Goal: Information Seeking & Learning: Find specific fact

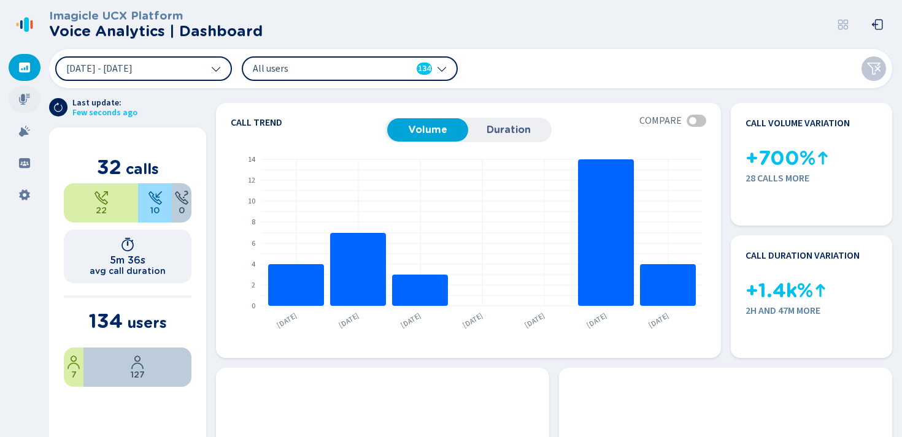
click at [21, 98] on icon at bounding box center [24, 99] width 11 height 11
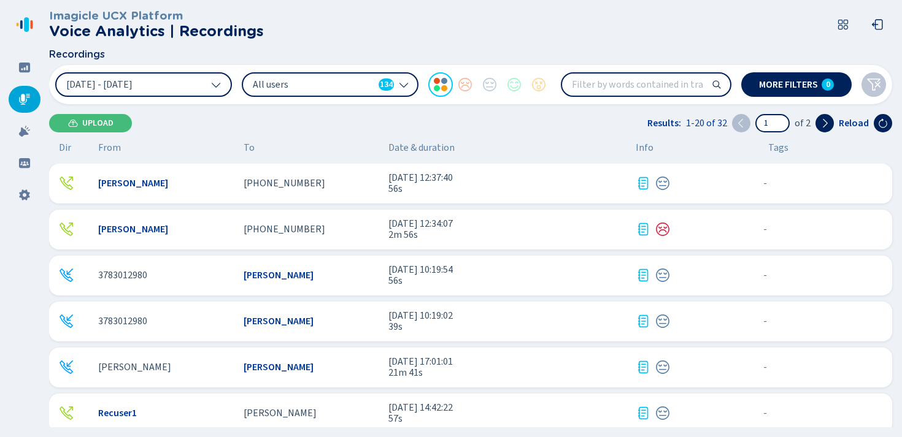
click at [223, 188] on div "[PERSON_NAME]" at bounding box center [166, 183] width 136 height 11
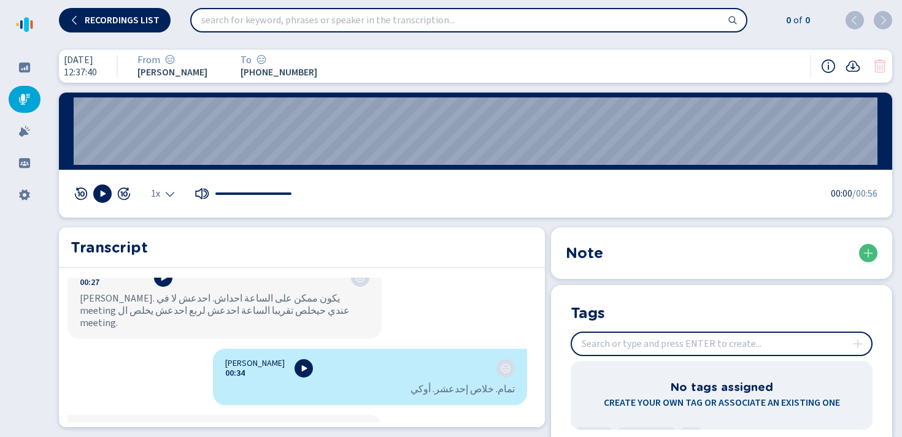
scroll to position [367, 0]
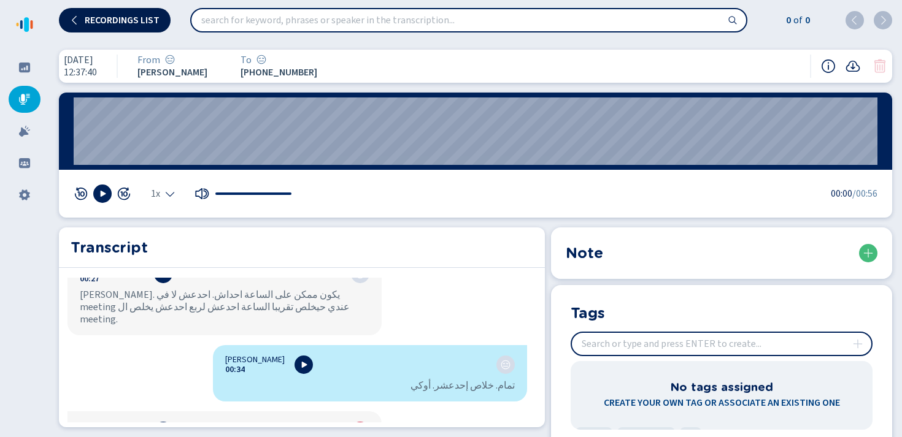
click at [74, 18] on icon at bounding box center [74, 19] width 5 height 9
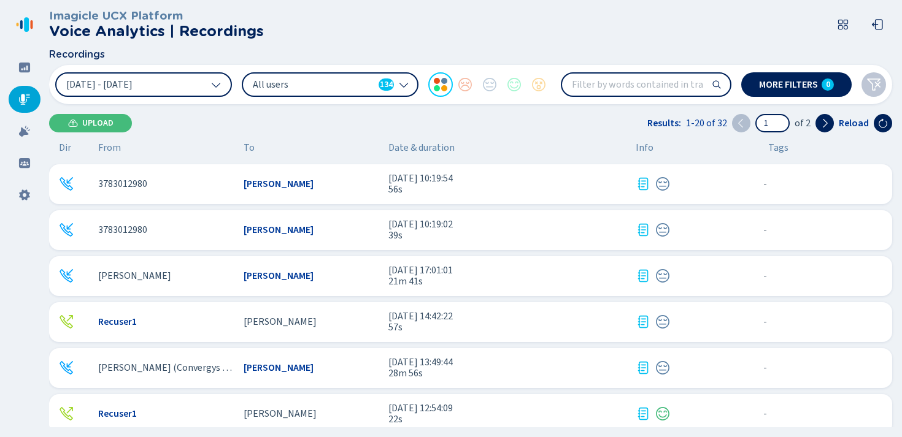
scroll to position [92, 0]
click at [277, 277] on div "[PERSON_NAME]" at bounding box center [312, 275] width 136 height 11
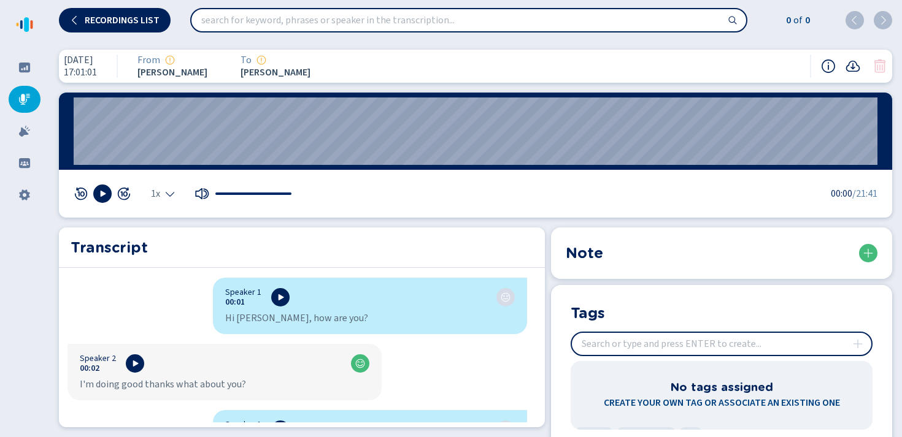
click at [396, 22] on input "search" at bounding box center [468, 20] width 555 height 22
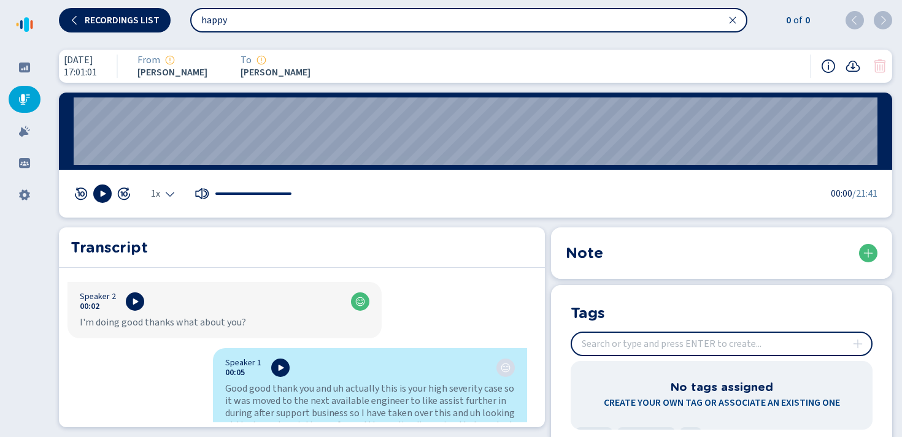
scroll to position [61, 0]
drag, startPoint x: 121, startPoint y: 325, endPoint x: 142, endPoint y: 327, distance: 20.3
click at [142, 327] on div "I'm doing good thanks what about you?" at bounding box center [225, 323] width 290 height 12
click at [228, 25] on input "happy" at bounding box center [468, 20] width 555 height 22
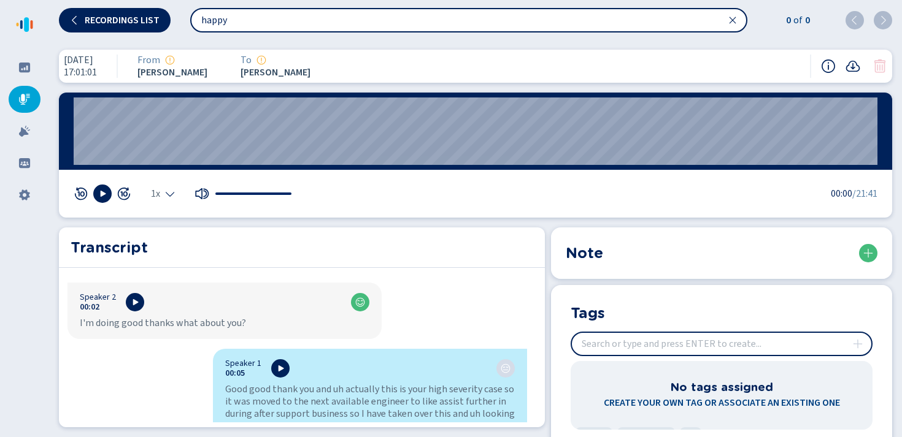
click at [228, 25] on input "happy" at bounding box center [468, 20] width 555 height 22
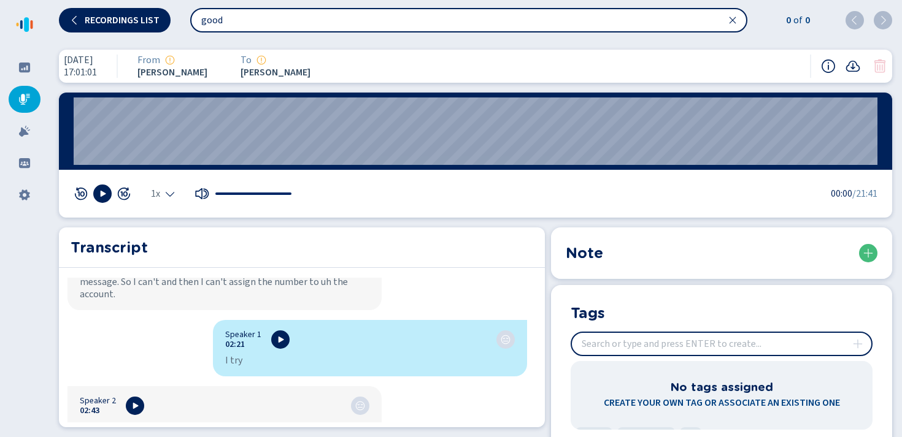
scroll to position [0, 0]
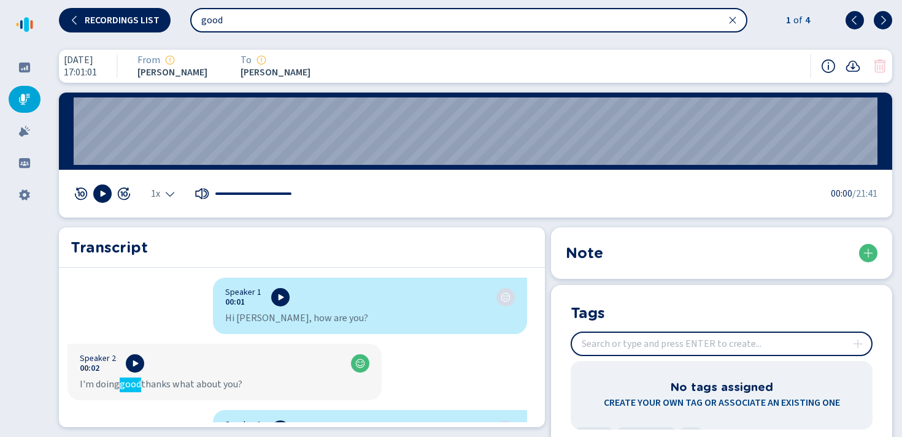
type input "good"
drag, startPoint x: 787, startPoint y: 22, endPoint x: 802, endPoint y: 22, distance: 16.0
click at [802, 22] on div "1 of 4" at bounding box center [796, 20] width 59 height 15
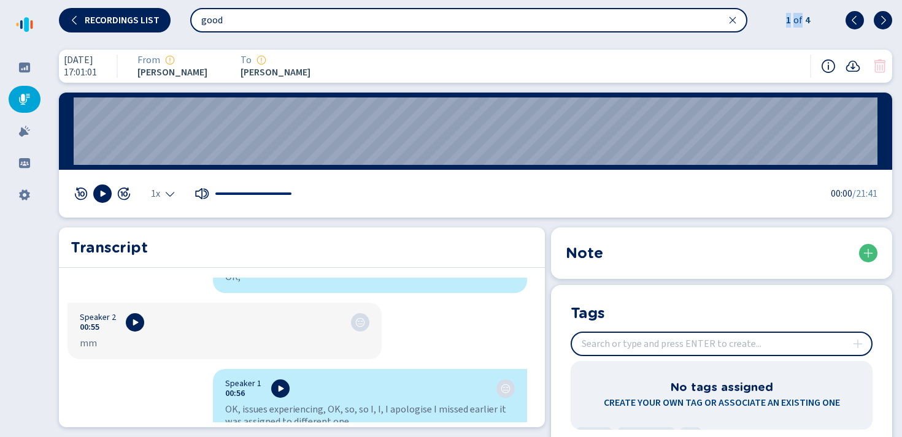
scroll to position [672, 0]
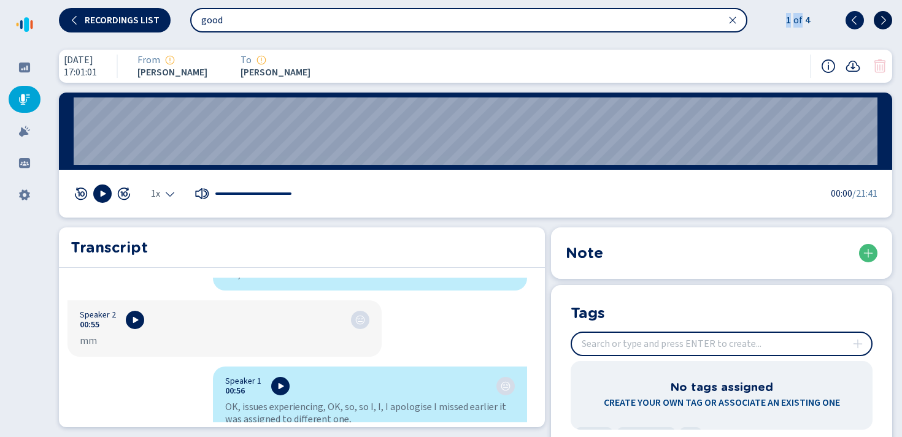
click at [877, 19] on button at bounding box center [883, 20] width 18 height 18
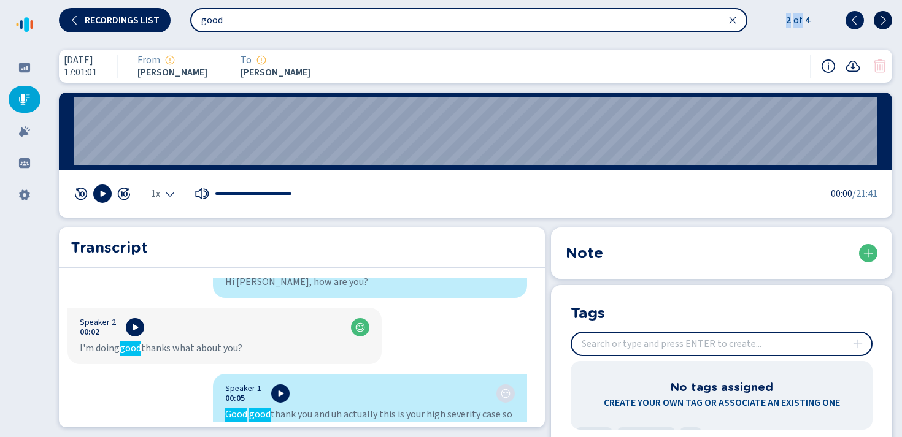
click at [877, 19] on button at bounding box center [883, 20] width 18 height 18
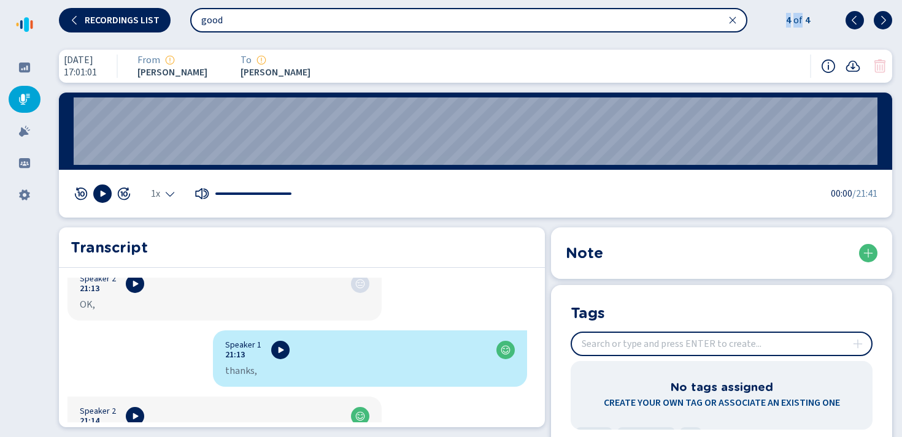
scroll to position [8809, 0]
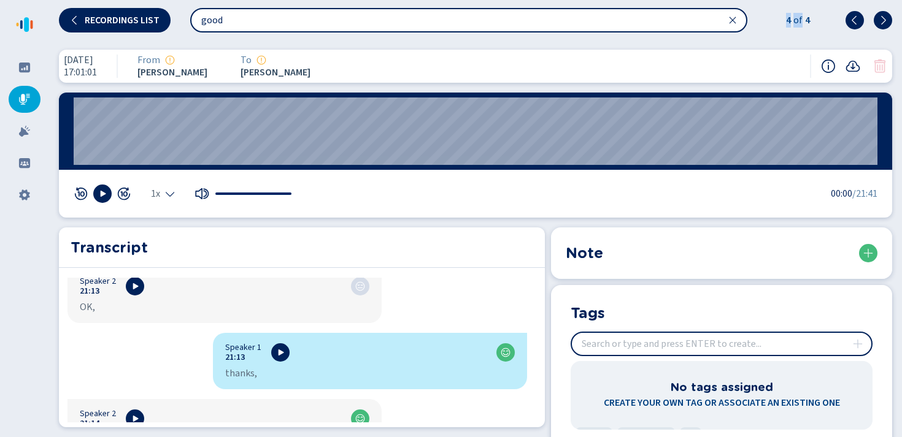
click at [780, 31] on div "good 4 of 4" at bounding box center [541, 20] width 702 height 25
click at [112, 27] on button "Recordings list" at bounding box center [115, 20] width 112 height 25
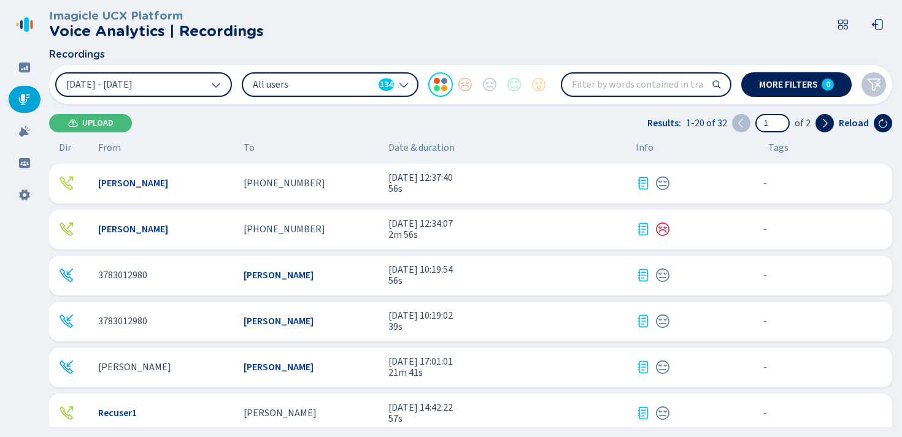
click at [639, 86] on input "search" at bounding box center [646, 85] width 168 height 22
type input "problem"
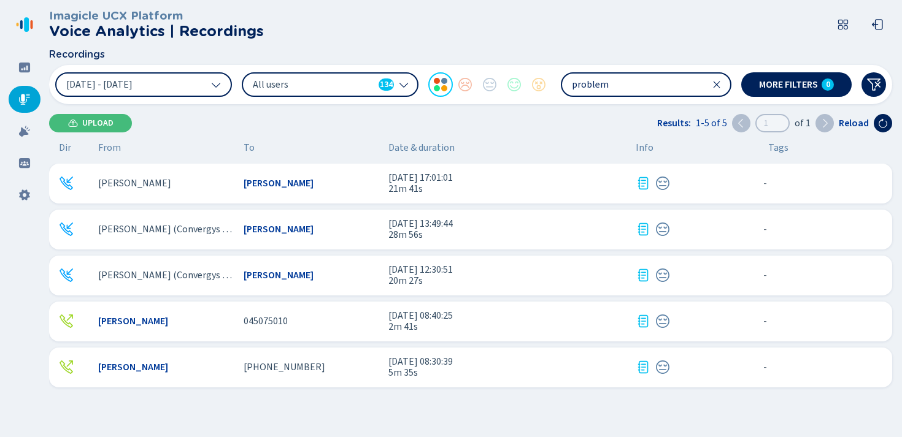
click at [299, 185] on div "[PERSON_NAME]" at bounding box center [312, 183] width 136 height 11
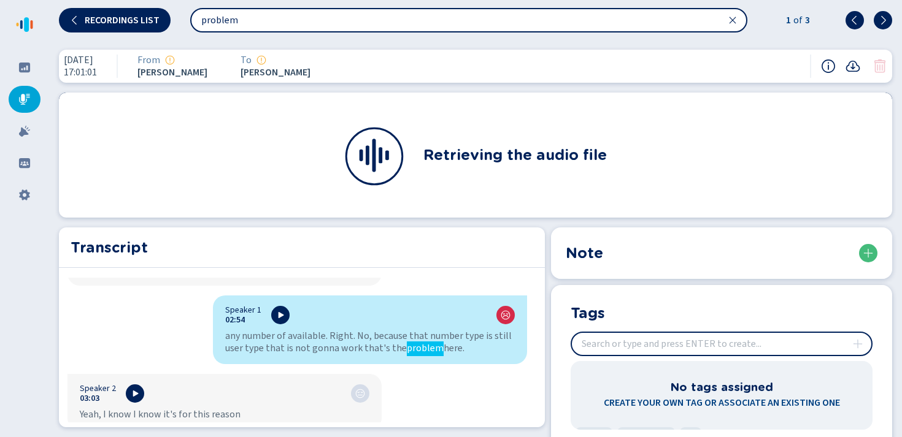
scroll to position [2082, 0]
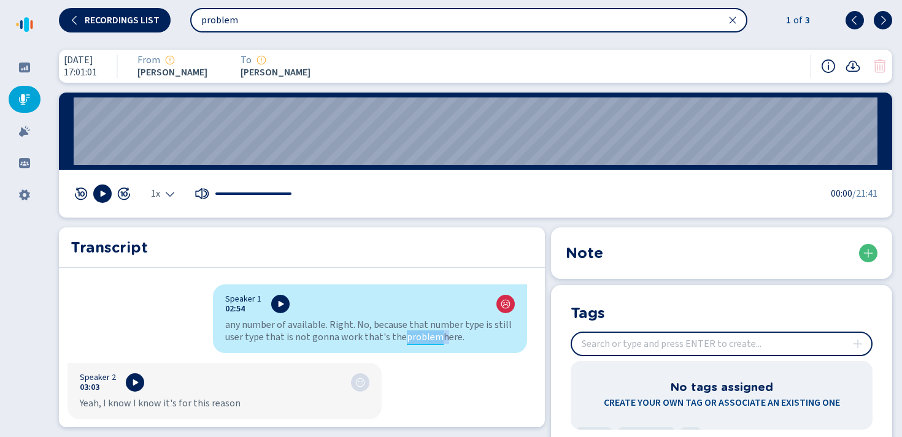
drag, startPoint x: 394, startPoint y: 323, endPoint x: 430, endPoint y: 321, distance: 35.7
click at [430, 321] on div "any number of available. Right. No, because that number type is still user type…" at bounding box center [370, 331] width 290 height 25
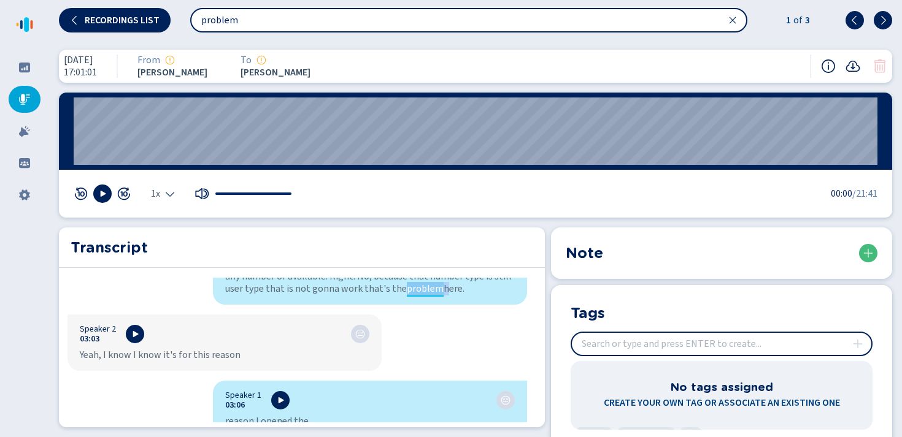
scroll to position [2130, 0]
click at [113, 21] on span "Recordings list" at bounding box center [122, 20] width 75 height 10
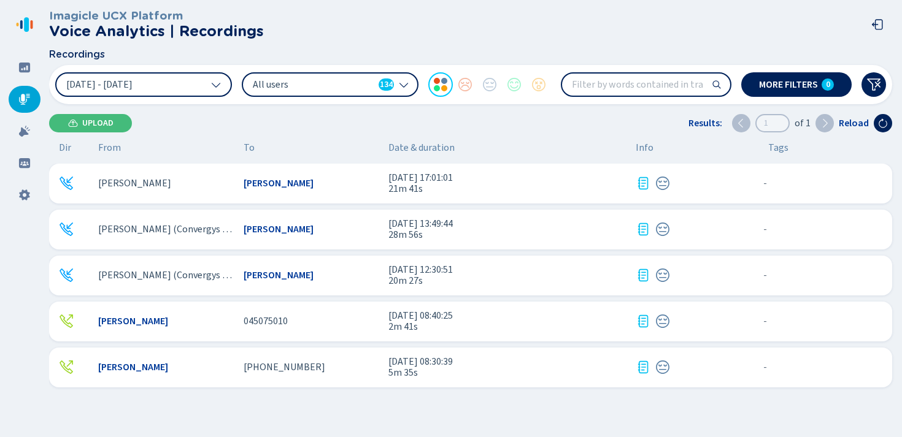
type input "problem"
click at [718, 83] on icon at bounding box center [717, 85] width 10 height 10
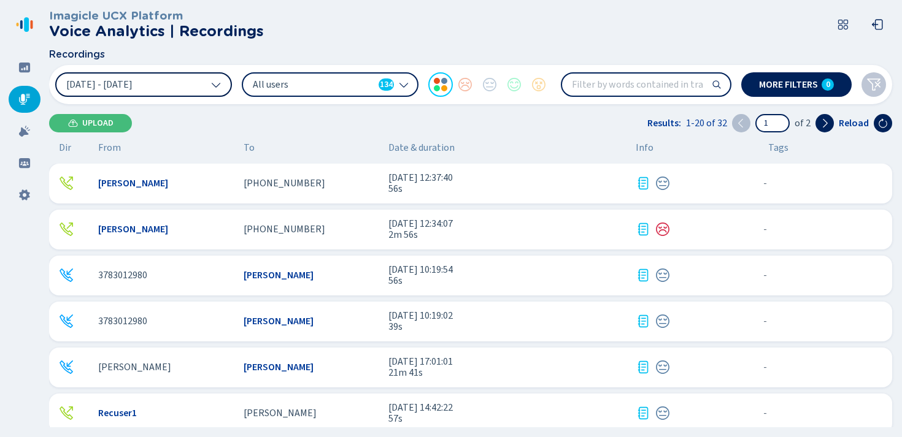
click at [187, 85] on button "[DATE] - [DATE]" at bounding box center [143, 84] width 177 height 25
click at [133, 87] on span "[DATE] - [DATE]" at bounding box center [99, 85] width 66 height 10
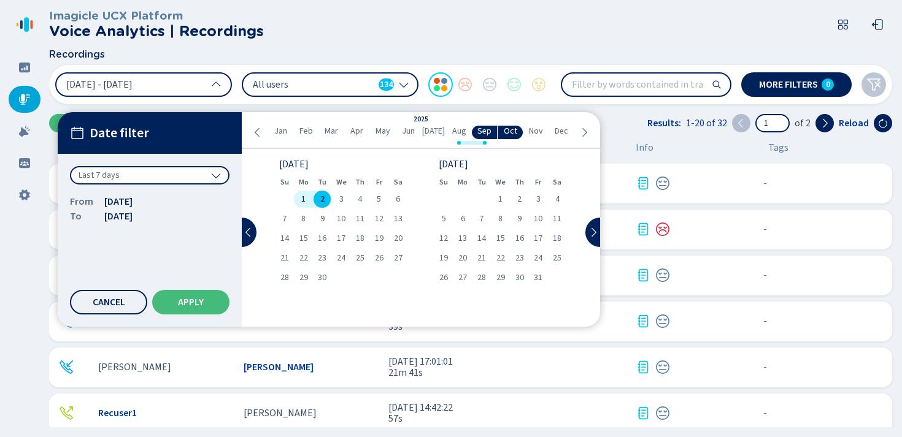
click at [154, 178] on div "Last 7 days" at bounding box center [150, 175] width 160 height 18
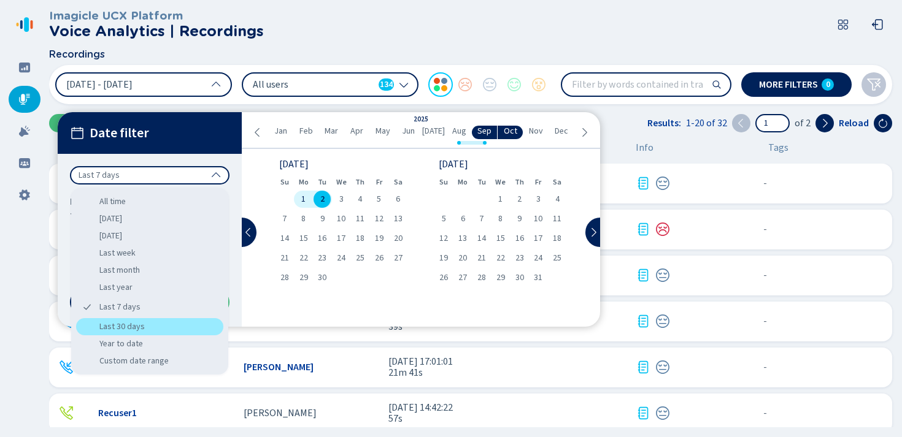
click at [119, 325] on div "Last 30 days" at bounding box center [149, 326] width 147 height 17
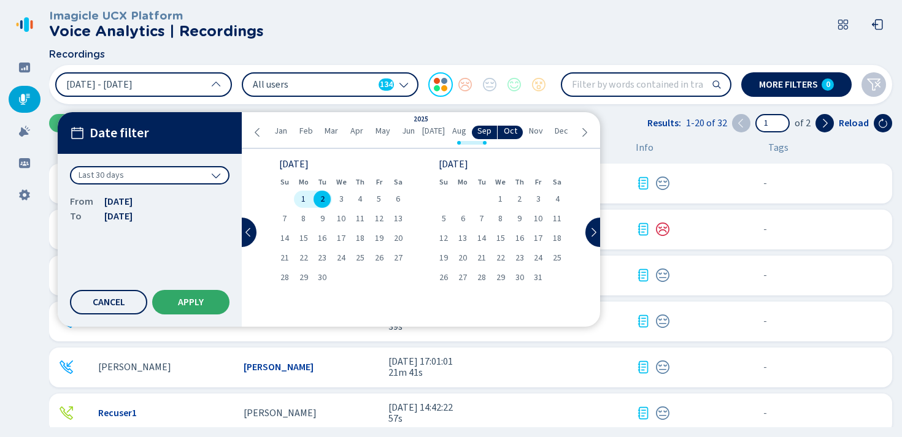
click at [193, 301] on span "Apply" at bounding box center [191, 303] width 26 height 10
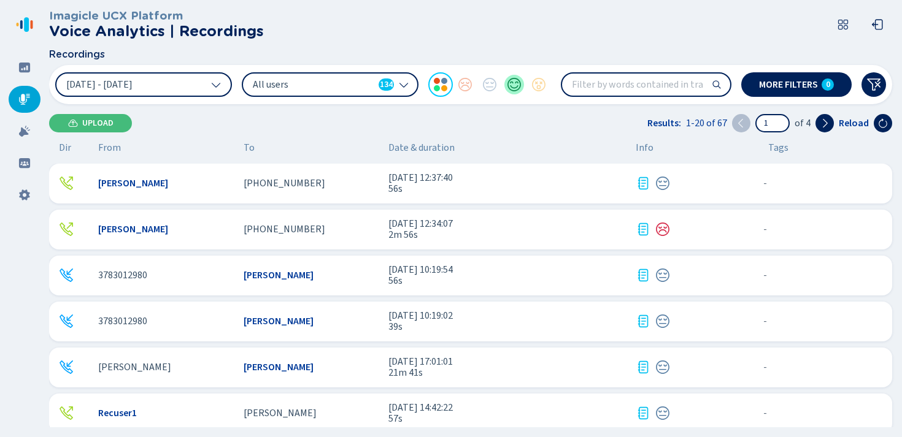
click at [515, 85] on div at bounding box center [514, 84] width 25 height 25
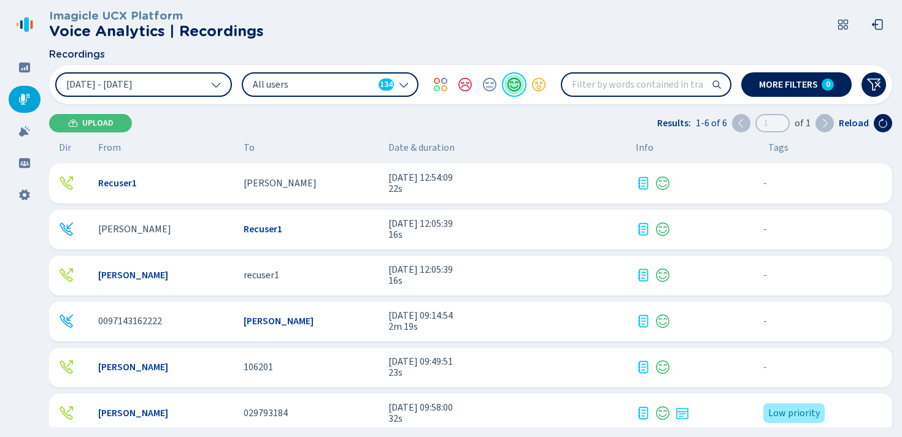
click at [510, 85] on div at bounding box center [514, 84] width 25 height 25
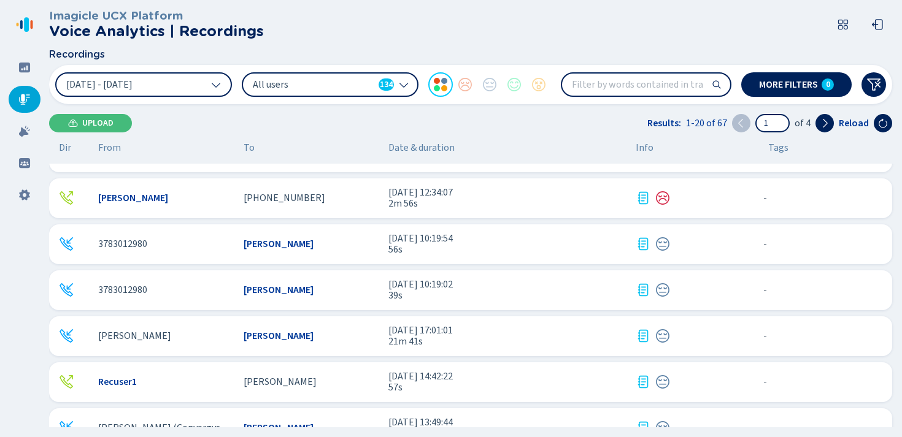
scroll to position [31, 0]
click at [24, 129] on icon at bounding box center [24, 131] width 11 height 11
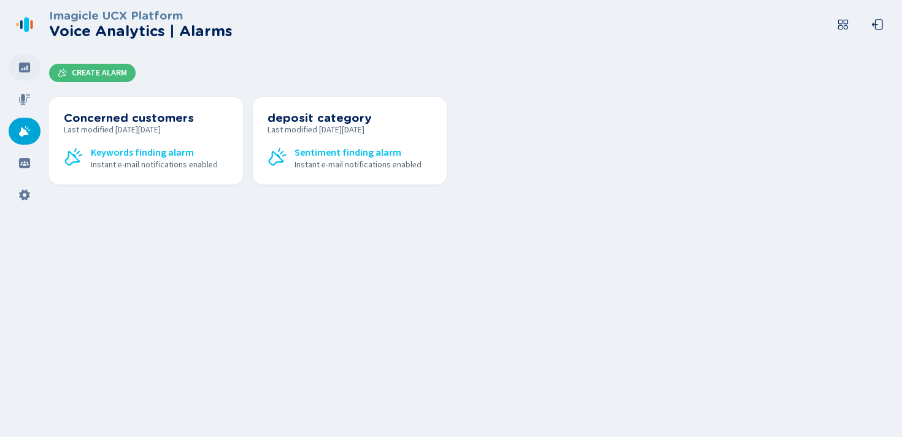
click at [26, 64] on icon at bounding box center [24, 68] width 11 height 10
